Goal: Check status: Check status

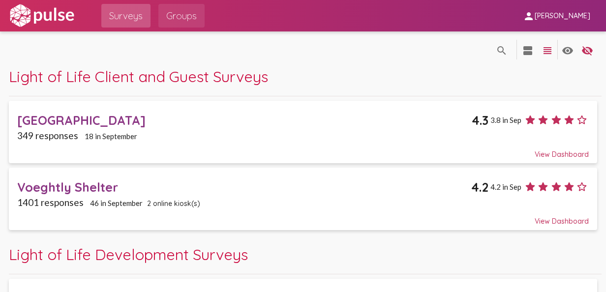
click at [182, 13] on span "Groups" at bounding box center [181, 16] width 31 height 18
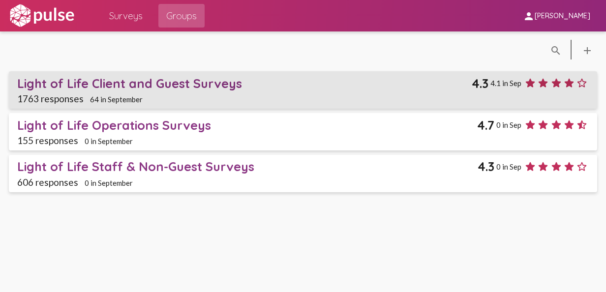
click at [200, 79] on div "Light of Life Client and Guest Surveys" at bounding box center [244, 83] width 455 height 15
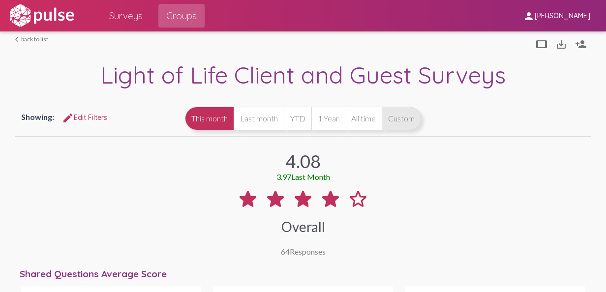
click at [421, 116] on button "Custom" at bounding box center [401, 119] width 39 height 24
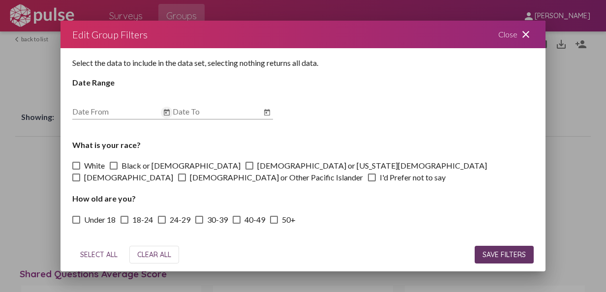
click at [170, 111] on icon "Open calendar" at bounding box center [167, 113] width 8 height 12
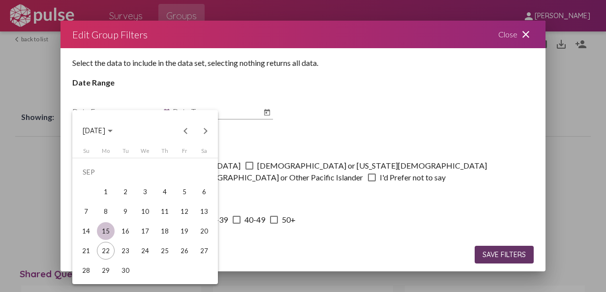
click at [107, 229] on div "15" at bounding box center [106, 231] width 18 height 18
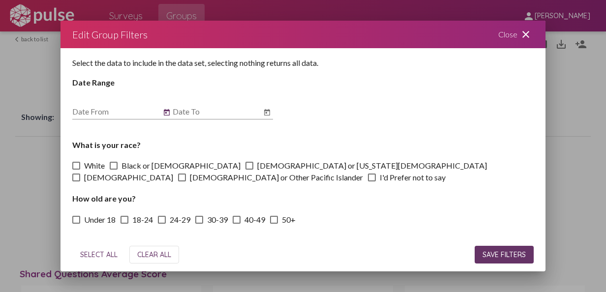
type input "[DATE]"
click at [268, 116] on icon "Open calendar" at bounding box center [267, 112] width 6 height 6
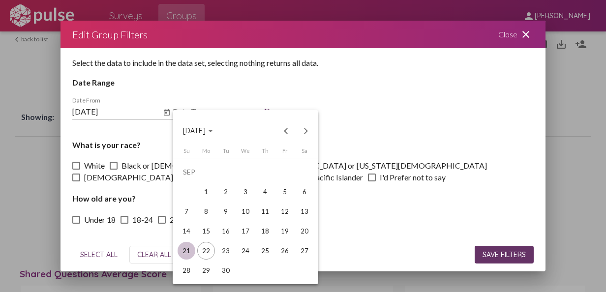
click at [191, 248] on div "21" at bounding box center [187, 251] width 18 height 18
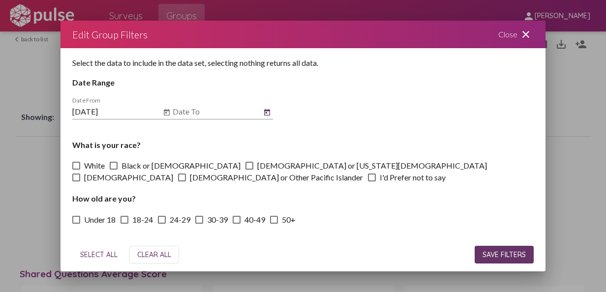
type input "[DATE]"
click at [483, 252] on span "SAVE FILTERS" at bounding box center [504, 255] width 43 height 9
